Goal: Information Seeking & Learning: Learn about a topic

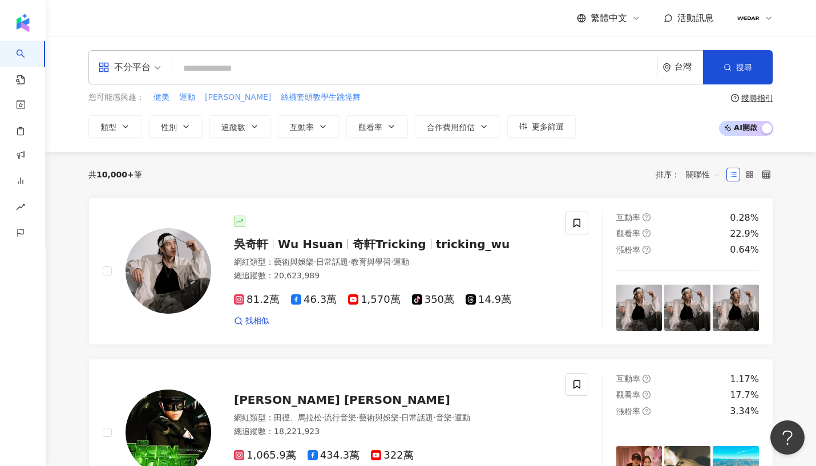
click at [214, 99] on span "[PERSON_NAME]" at bounding box center [238, 97] width 66 height 11
type input "***"
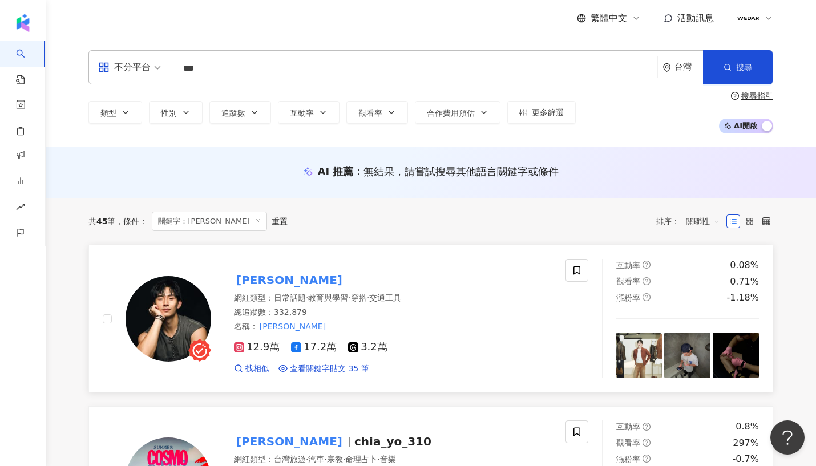
click at [259, 279] on mark "[PERSON_NAME]" at bounding box center [289, 280] width 111 height 18
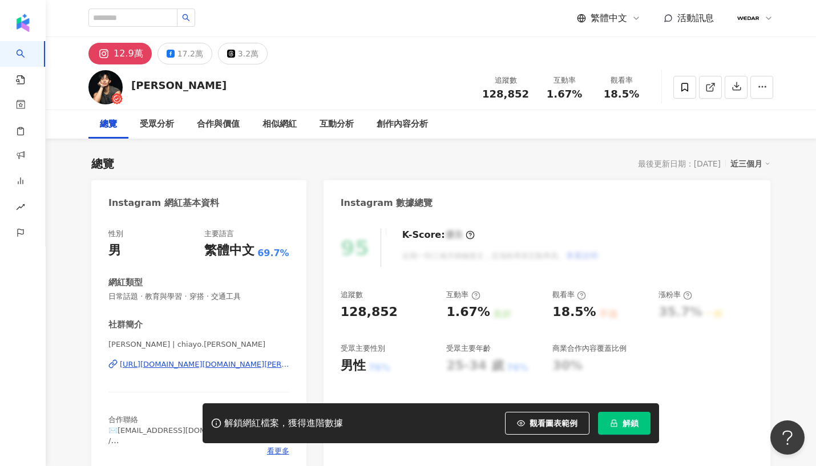
click at [175, 360] on div "[URL][DOMAIN_NAME][DOMAIN_NAME][PERSON_NAME]" at bounding box center [205, 365] width 170 height 10
